Goal: Obtain resource: Obtain resource

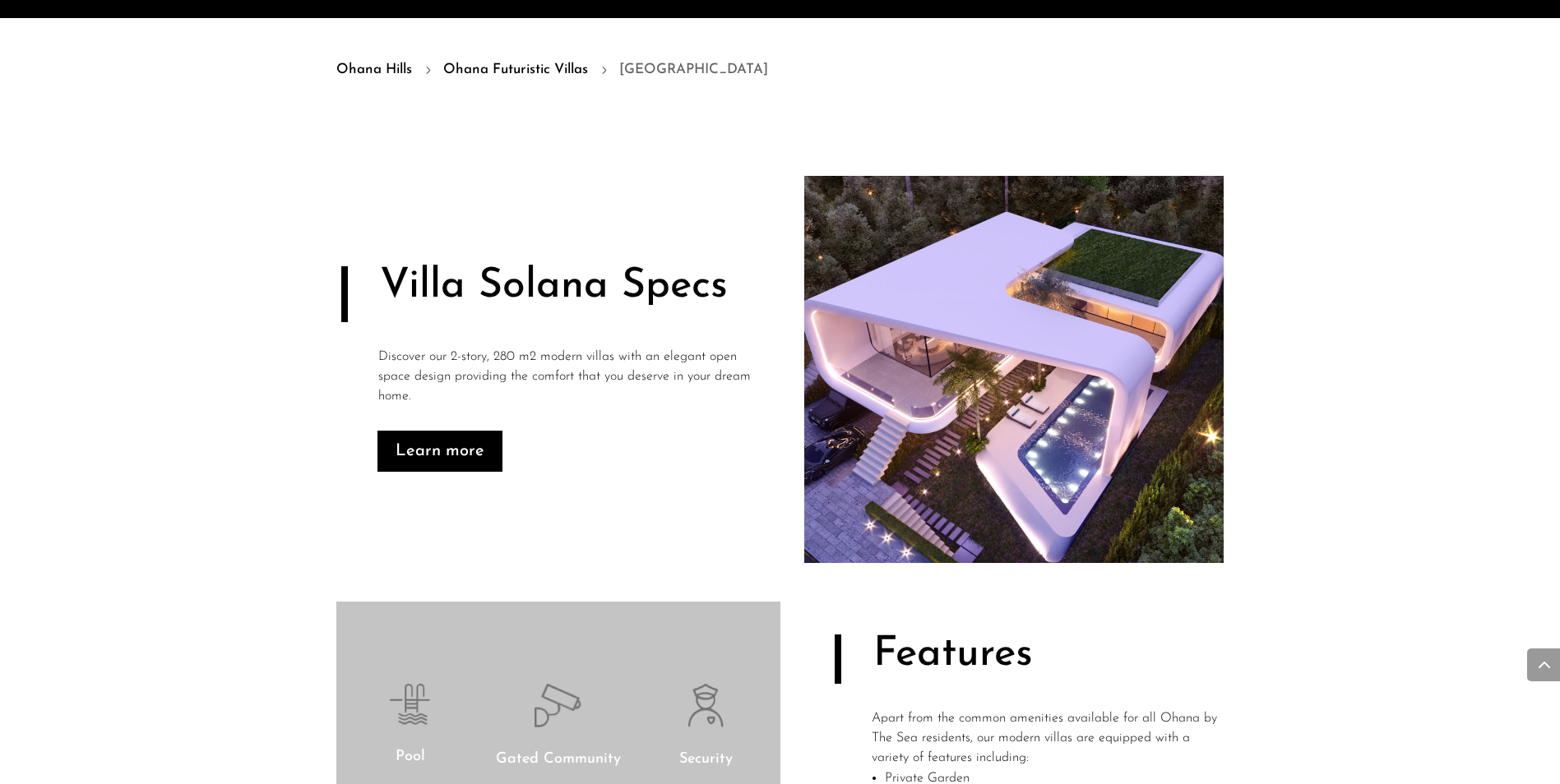
scroll to position [904, 0]
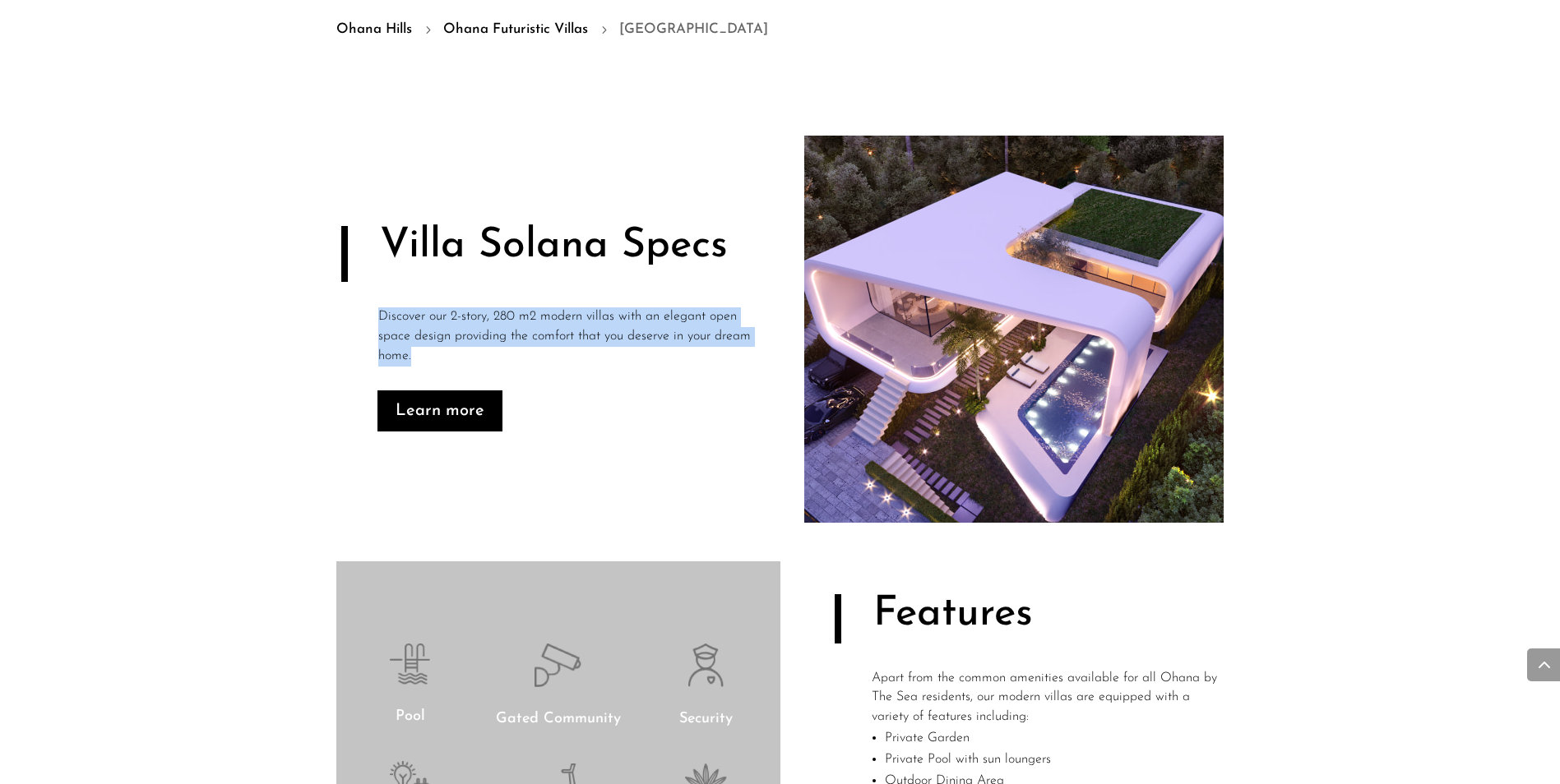
drag, startPoint x: 379, startPoint y: 314, endPoint x: 461, endPoint y: 347, distance: 88.4
click at [461, 347] on p "Discover our 2-story, 280 m2 modern villas with an elegant open space design pr…" at bounding box center [567, 337] width 377 height 58
drag, startPoint x: 461, startPoint y: 347, endPoint x: 618, endPoint y: 358, distance: 157.4
click at [618, 358] on p "Discover our 2-story, 280 m2 modern villas with an elegant open space design pr…" at bounding box center [567, 337] width 377 height 58
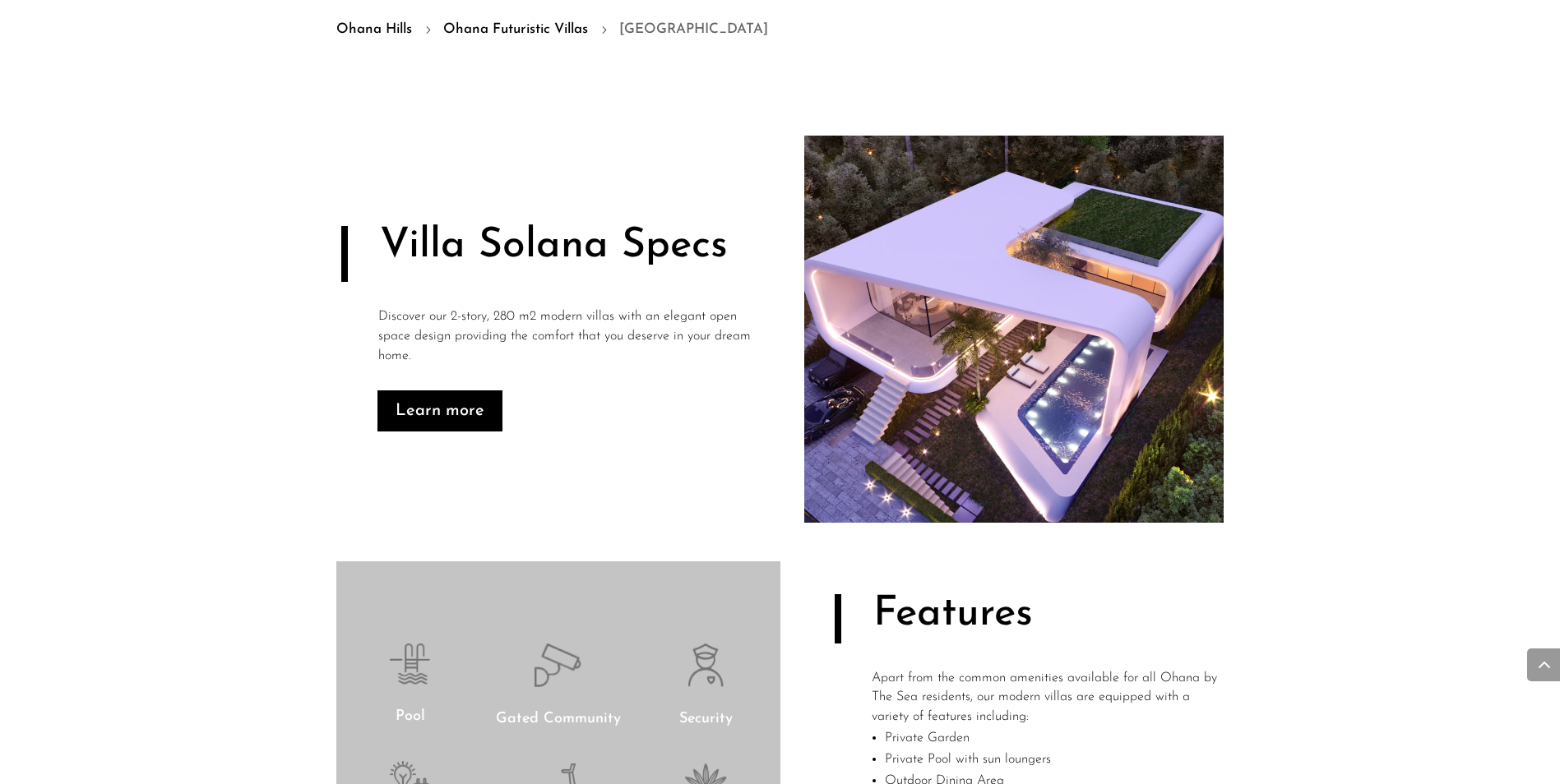
click at [570, 410] on div "Learn more" at bounding box center [566, 411] width 378 height 42
click at [433, 409] on link "Learn more" at bounding box center [440, 411] width 125 height 42
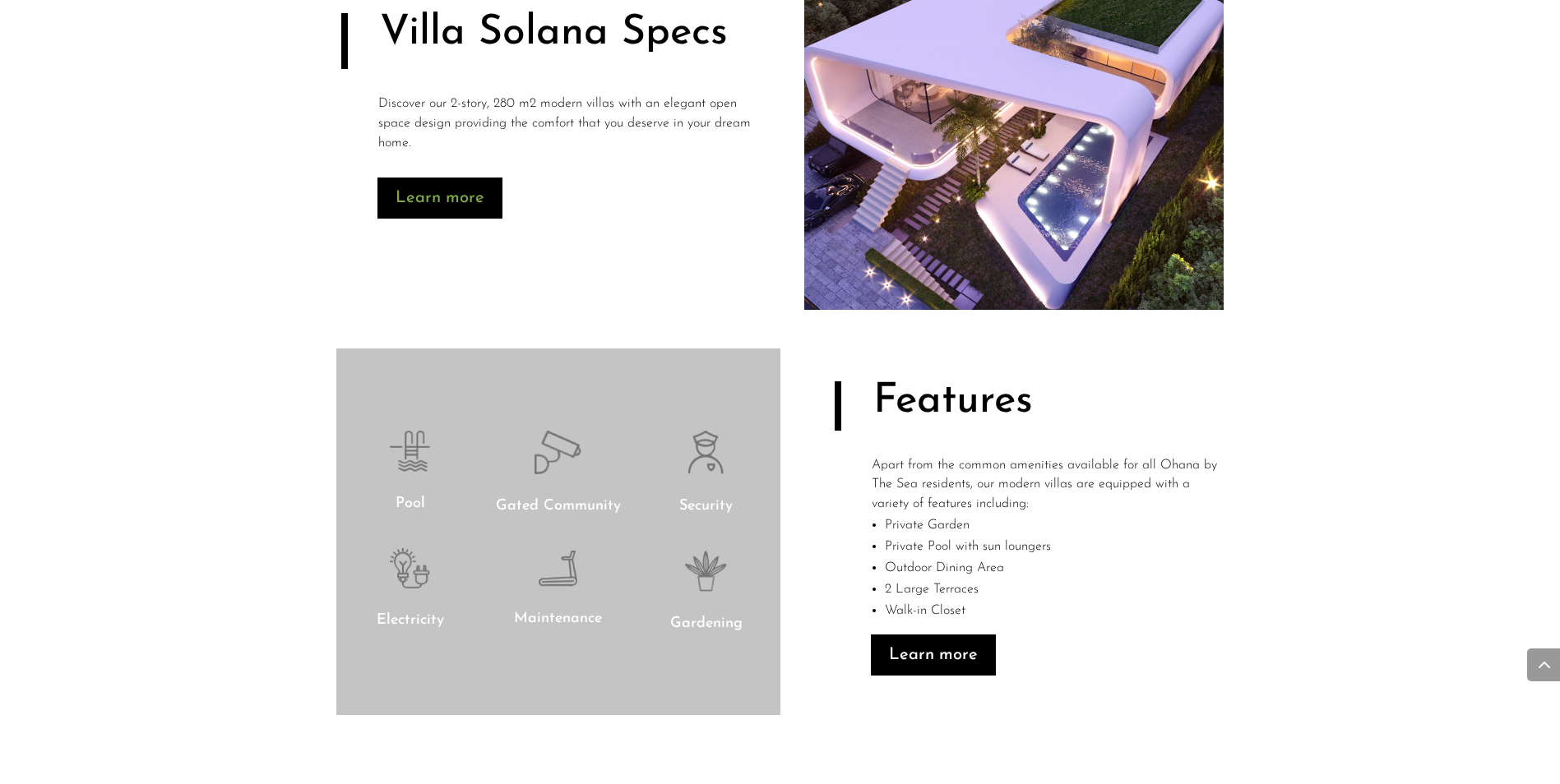
scroll to position [1112, 0]
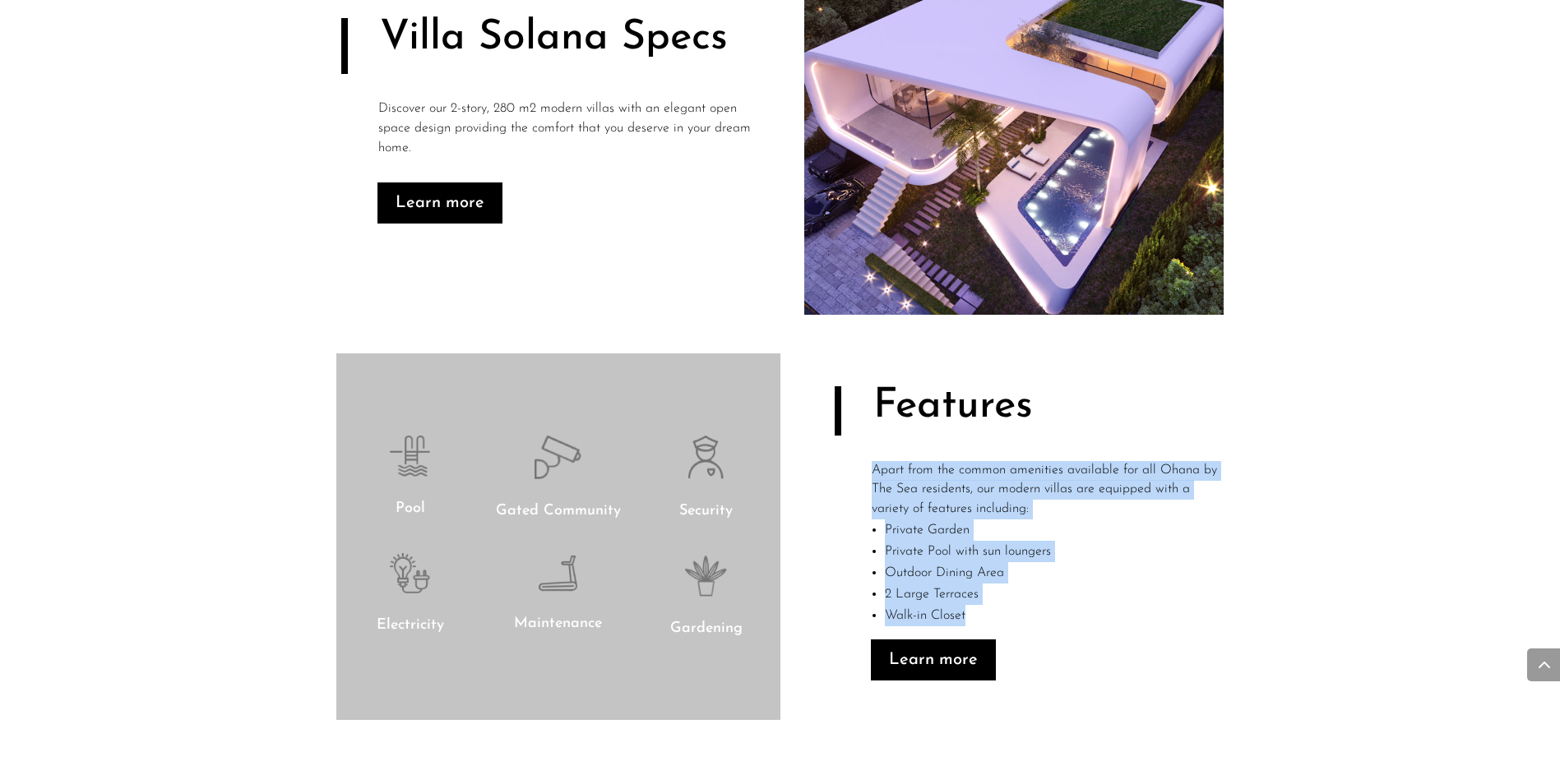
drag, startPoint x: 874, startPoint y: 469, endPoint x: 1049, endPoint y: 614, distance: 227.3
click at [1049, 614] on div "Apart from the common amenities available for all Ohana by The Sea residents, o…" at bounding box center [1048, 550] width 353 height 178
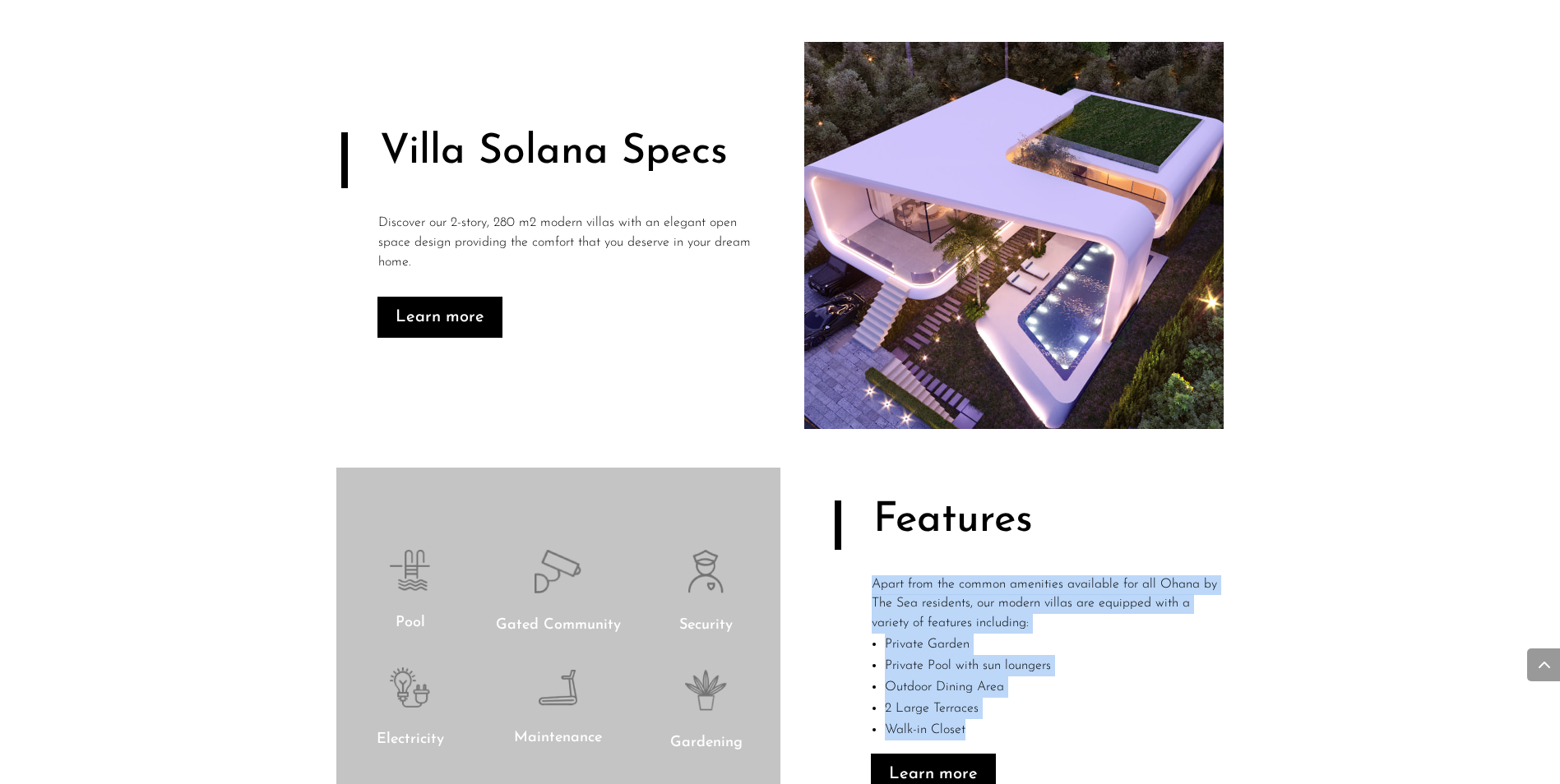
scroll to position [1030, 0]
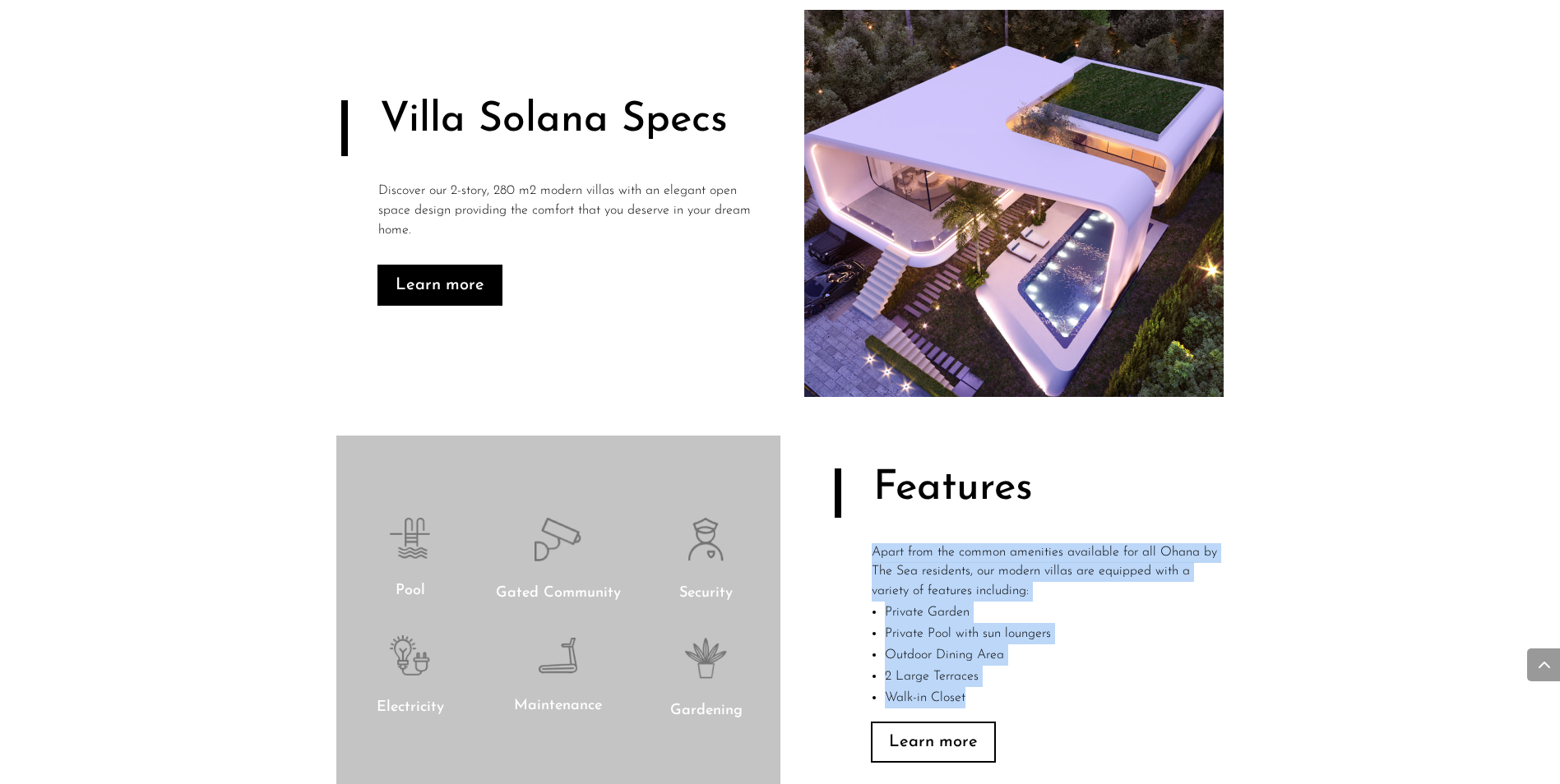
click at [909, 749] on link "Learn more" at bounding box center [933, 742] width 125 height 42
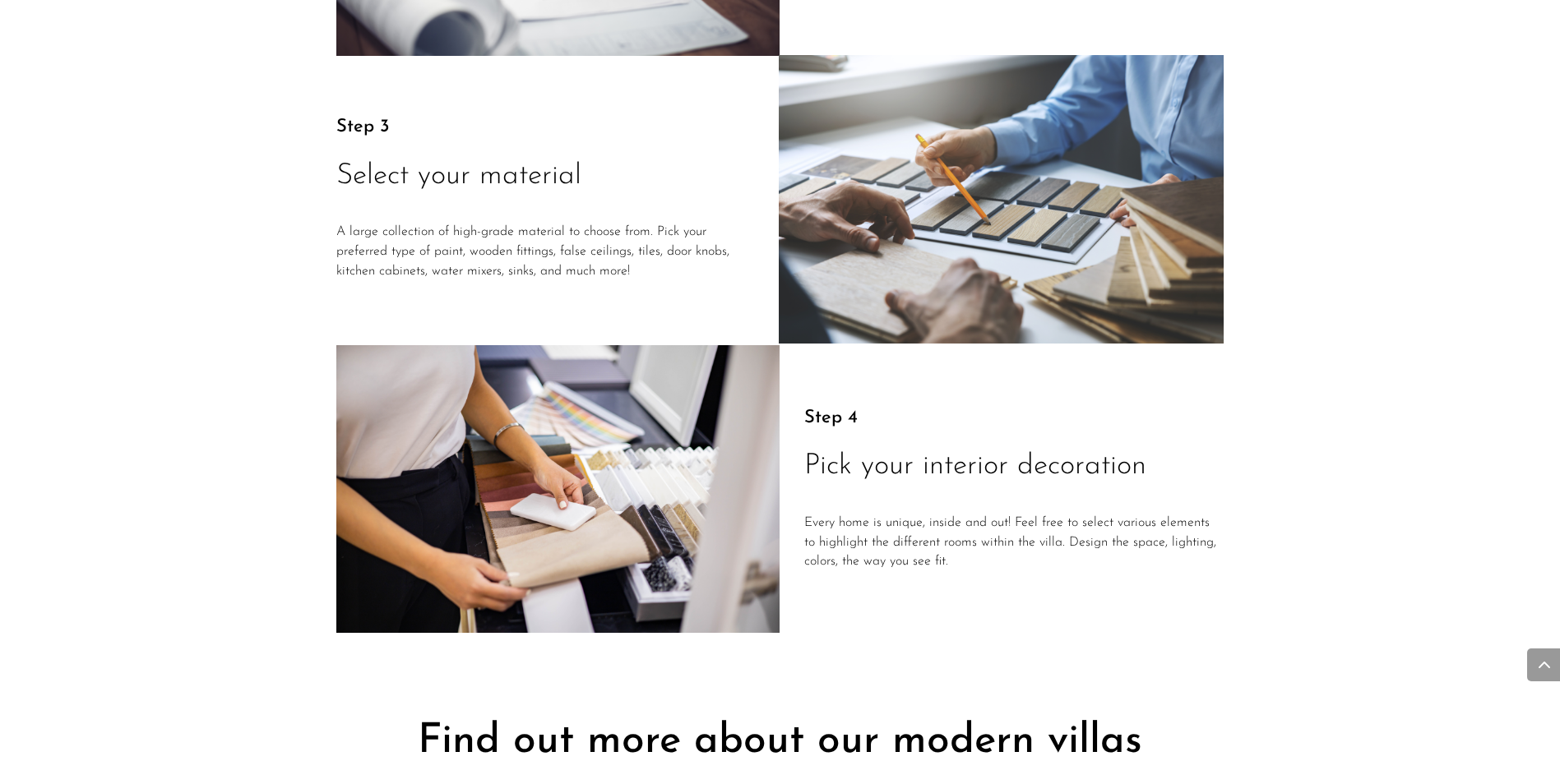
scroll to position [3634, 0]
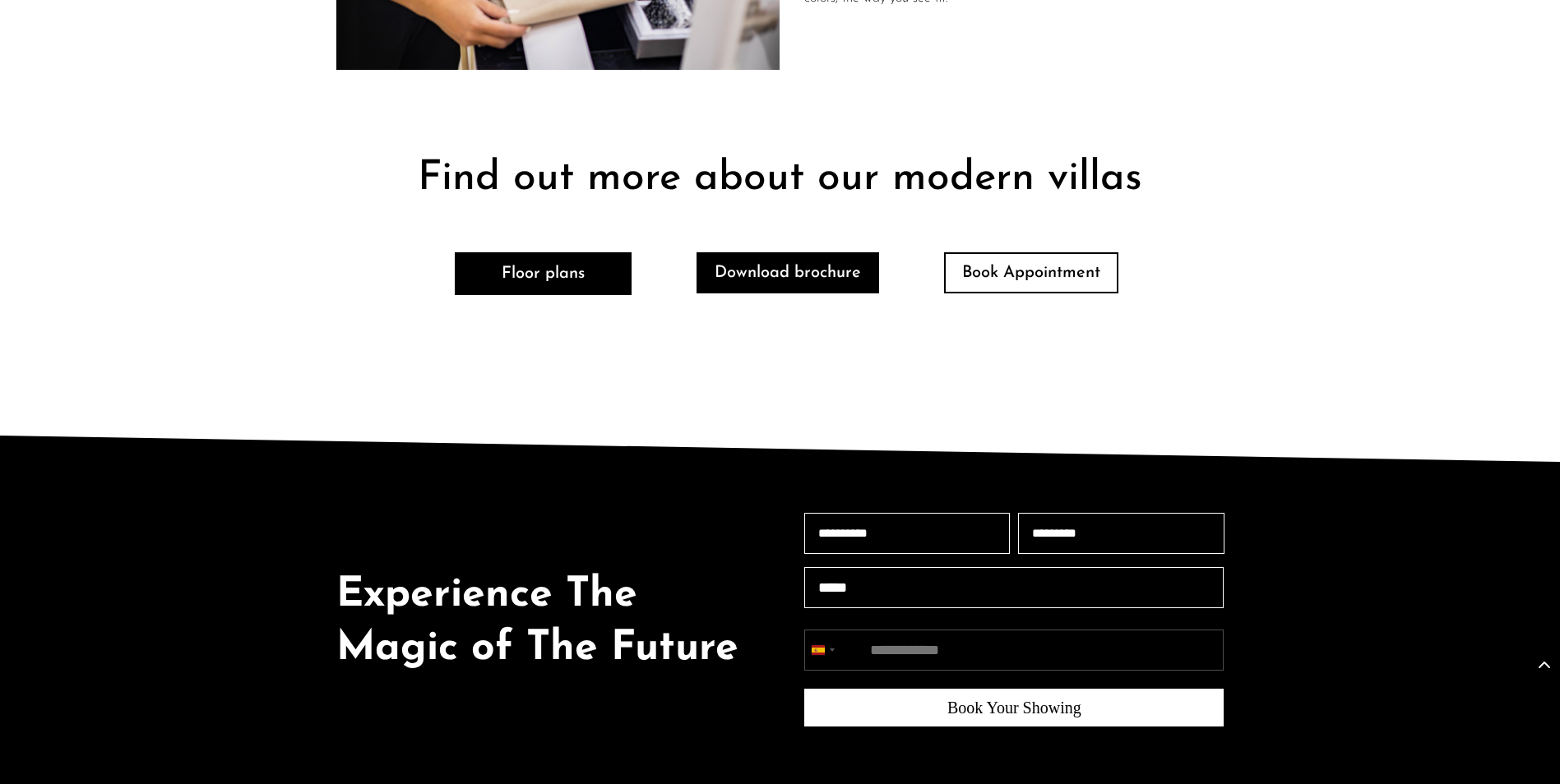
click at [819, 275] on link "Download brochure" at bounding box center [787, 273] width 182 height 42
click at [790, 283] on link "Download brochure" at bounding box center [787, 273] width 182 height 42
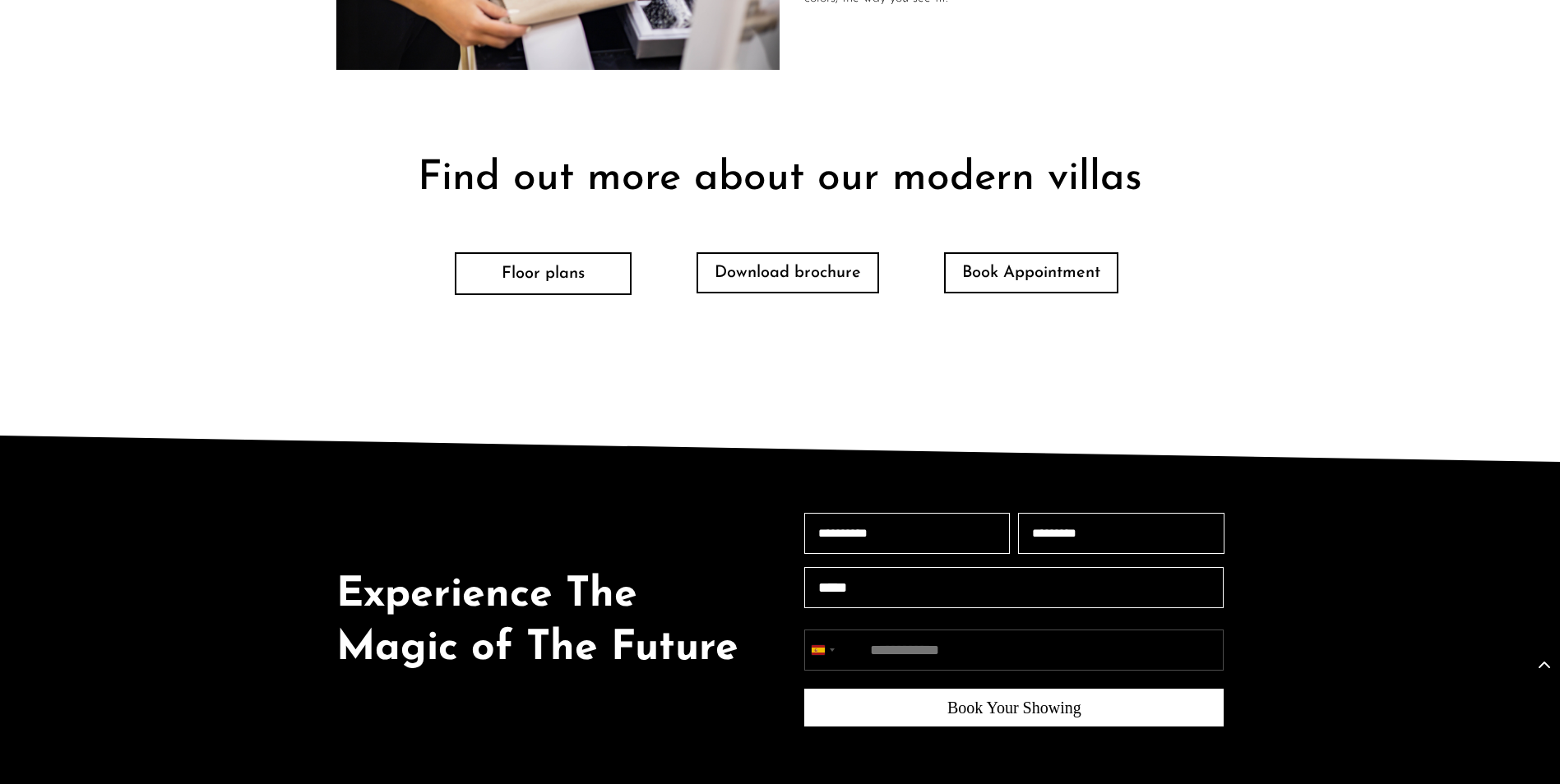
click at [570, 277] on link "Floor plans" at bounding box center [543, 273] width 176 height 42
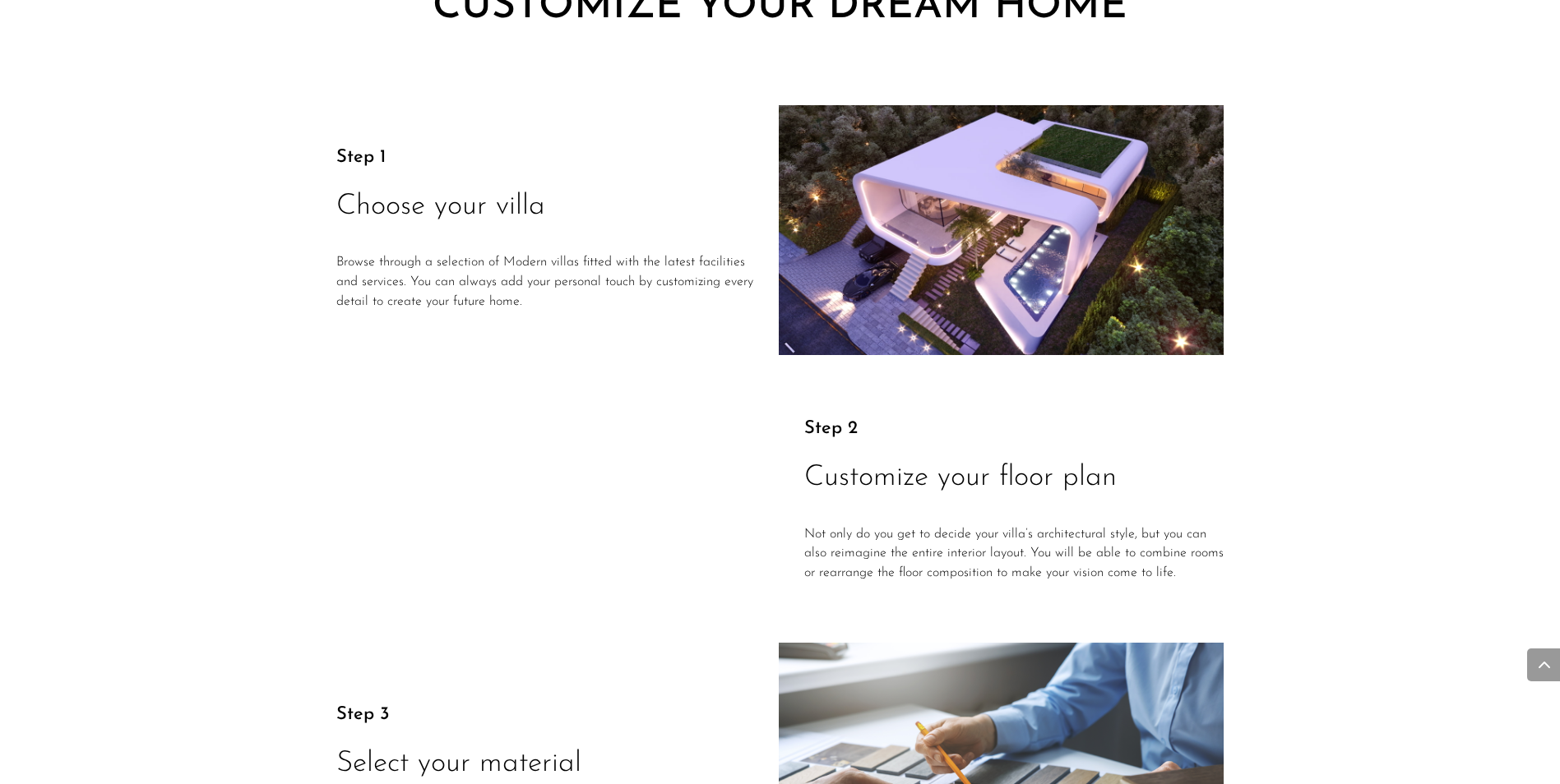
scroll to position [2073, 0]
